Goal: Task Accomplishment & Management: Complete application form

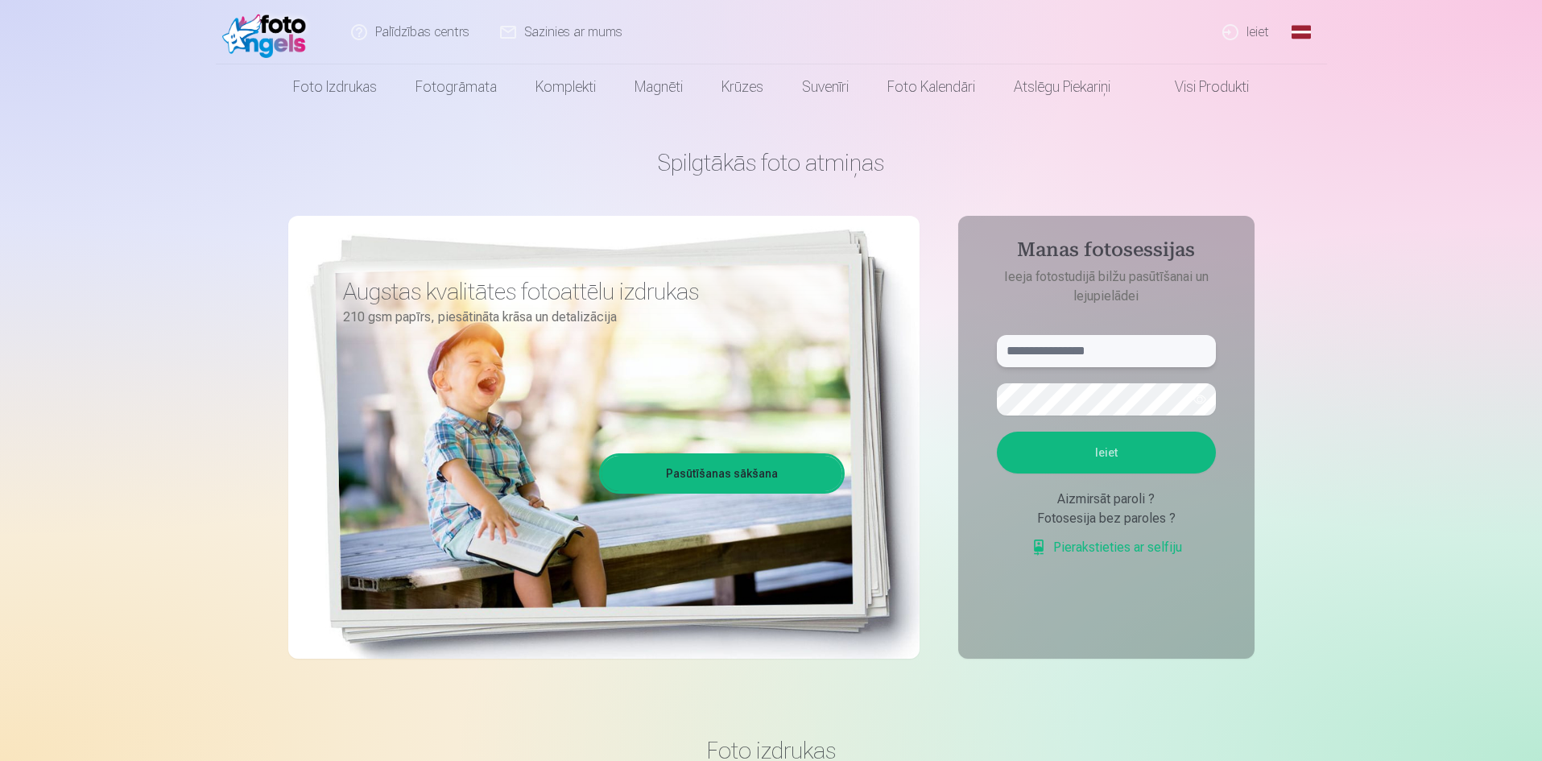
click at [1055, 349] on input "text" at bounding box center [1106, 351] width 219 height 32
type input "*"
type input "**********"
click at [1119, 458] on button "Ieiet" at bounding box center [1106, 453] width 219 height 42
